Goal: Task Accomplishment & Management: Manage account settings

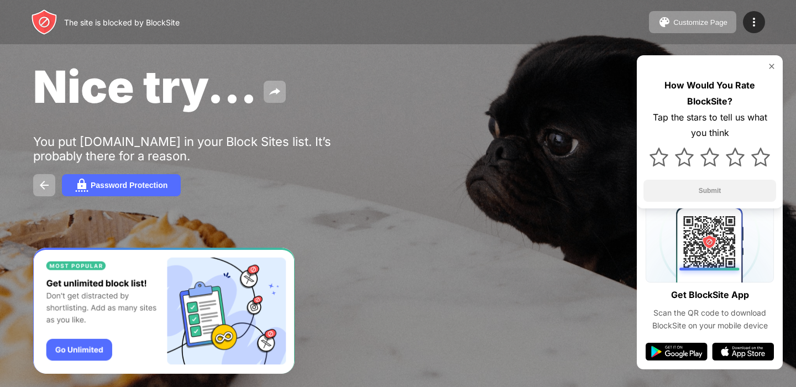
click at [774, 61] on div "How Would You Rate BlockSite? Tap the stars to tell us what you think Submit" at bounding box center [710, 131] width 146 height 153
click at [772, 64] on img at bounding box center [771, 66] width 9 height 9
click at [770, 66] on img at bounding box center [771, 66] width 9 height 9
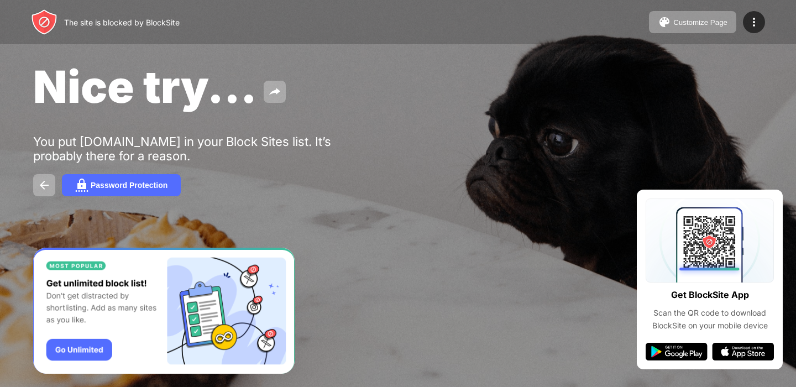
click at [528, 201] on div "Nice try... You put sme.sk in your Block Sites list. It’s probably there for a …" at bounding box center [398, 128] width 796 height 256
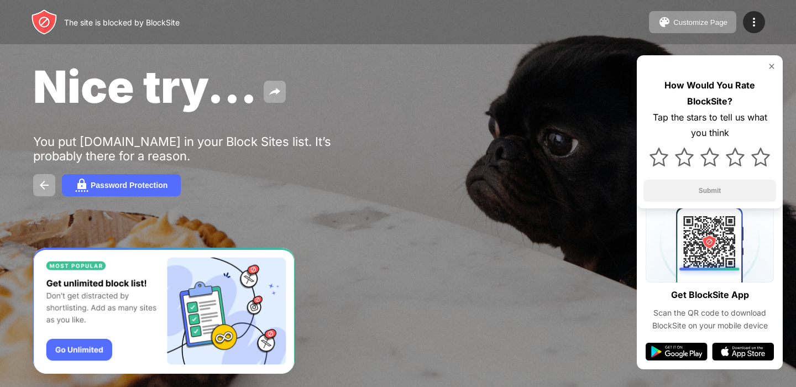
click at [769, 62] on img at bounding box center [771, 66] width 9 height 9
